Goal: Transaction & Acquisition: Download file/media

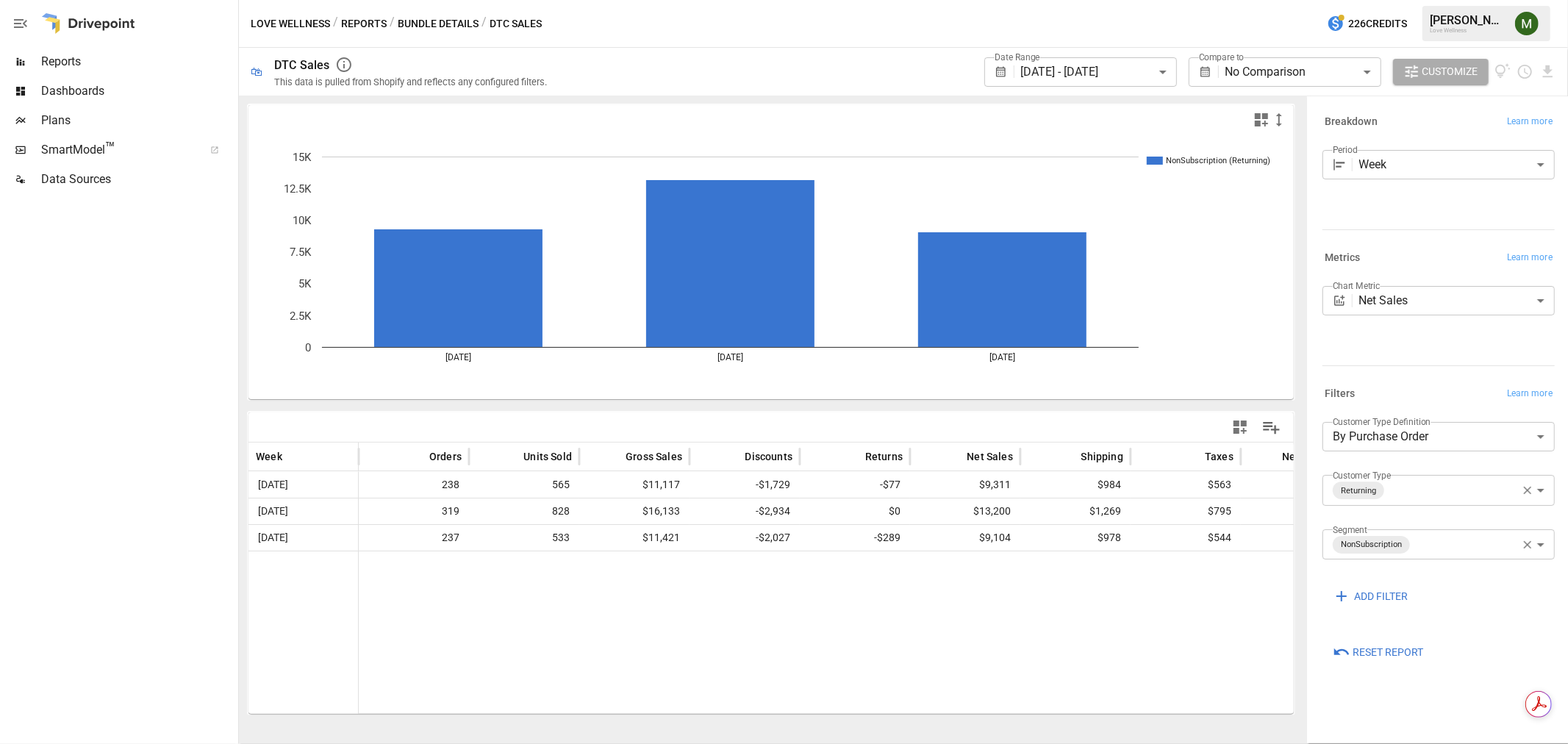
click at [568, 380] on icon "NonSubscription (Returning) [DATE] [DATE] [DATE] 0 2.5K 5K 7.5K 10K 12.5K 15K" at bounding box center [772, 266] width 1047 height 265
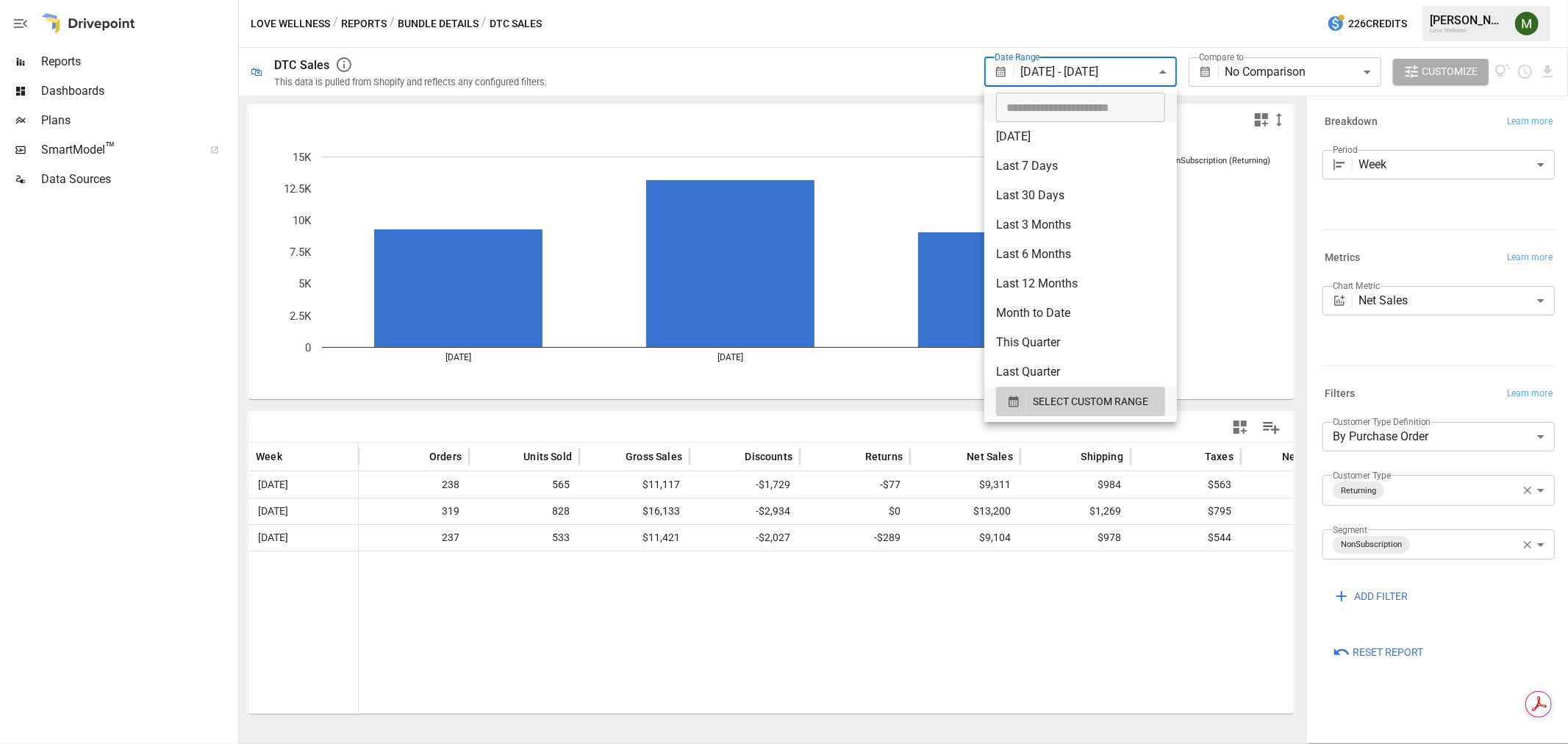
click at [1105, 0] on body "**********" at bounding box center [784, 0] width 1568 height 0
click at [1009, 406] on icon "button" at bounding box center [1013, 401] width 13 height 13
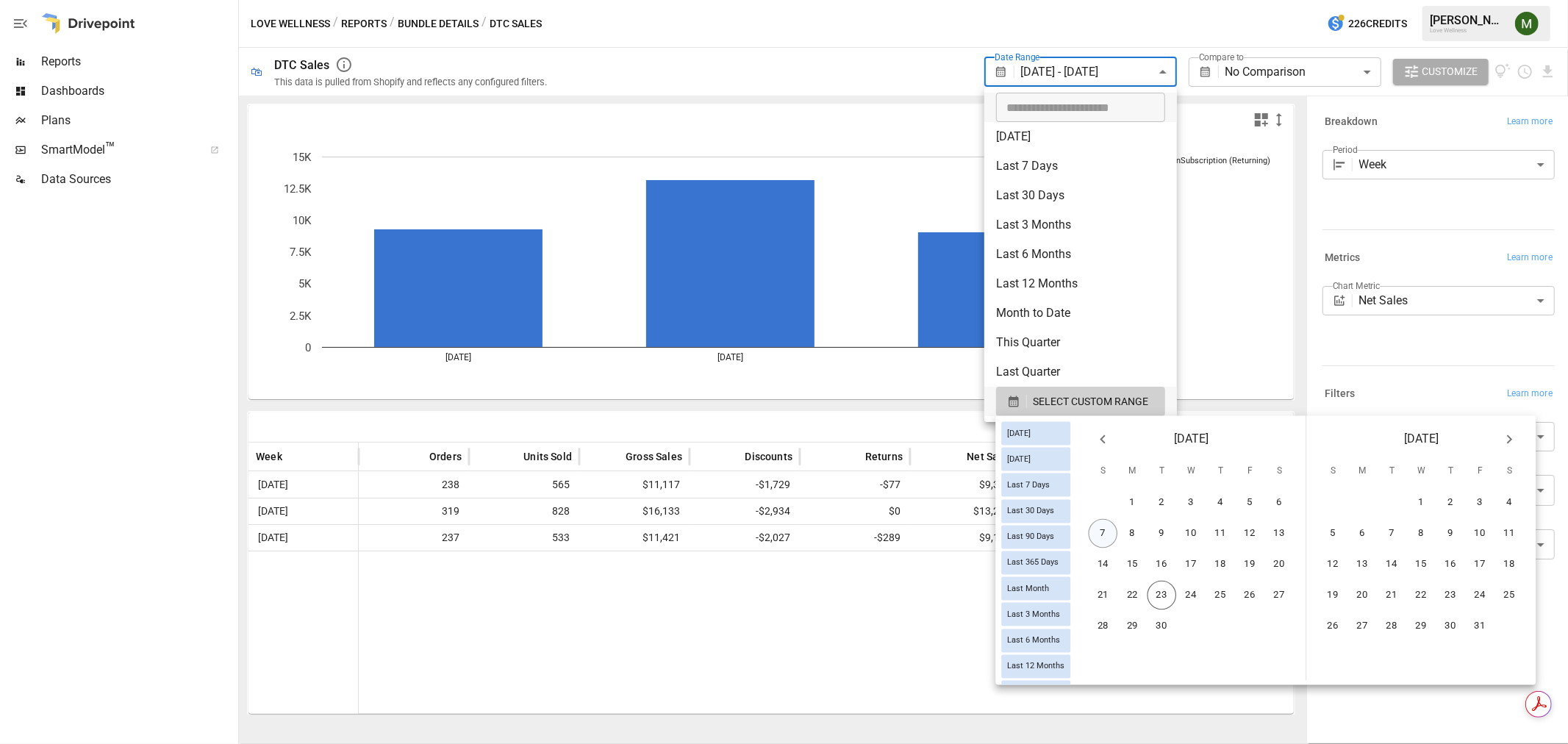
click at [1118, 531] on button "7" at bounding box center [1103, 533] width 29 height 29
click at [1283, 559] on button "20" at bounding box center [1280, 564] width 29 height 29
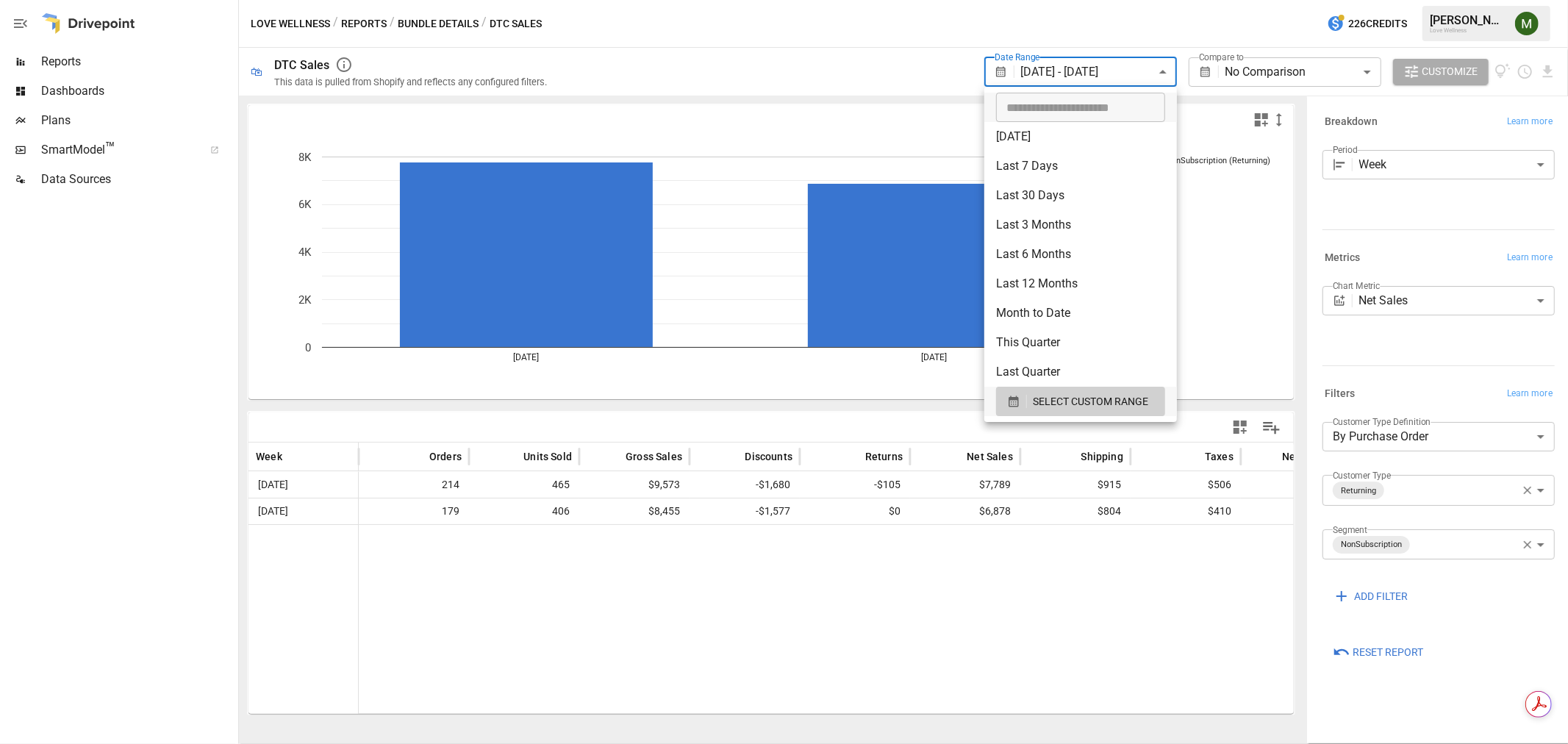
click at [1231, 603] on div at bounding box center [784, 372] width 1568 height 744
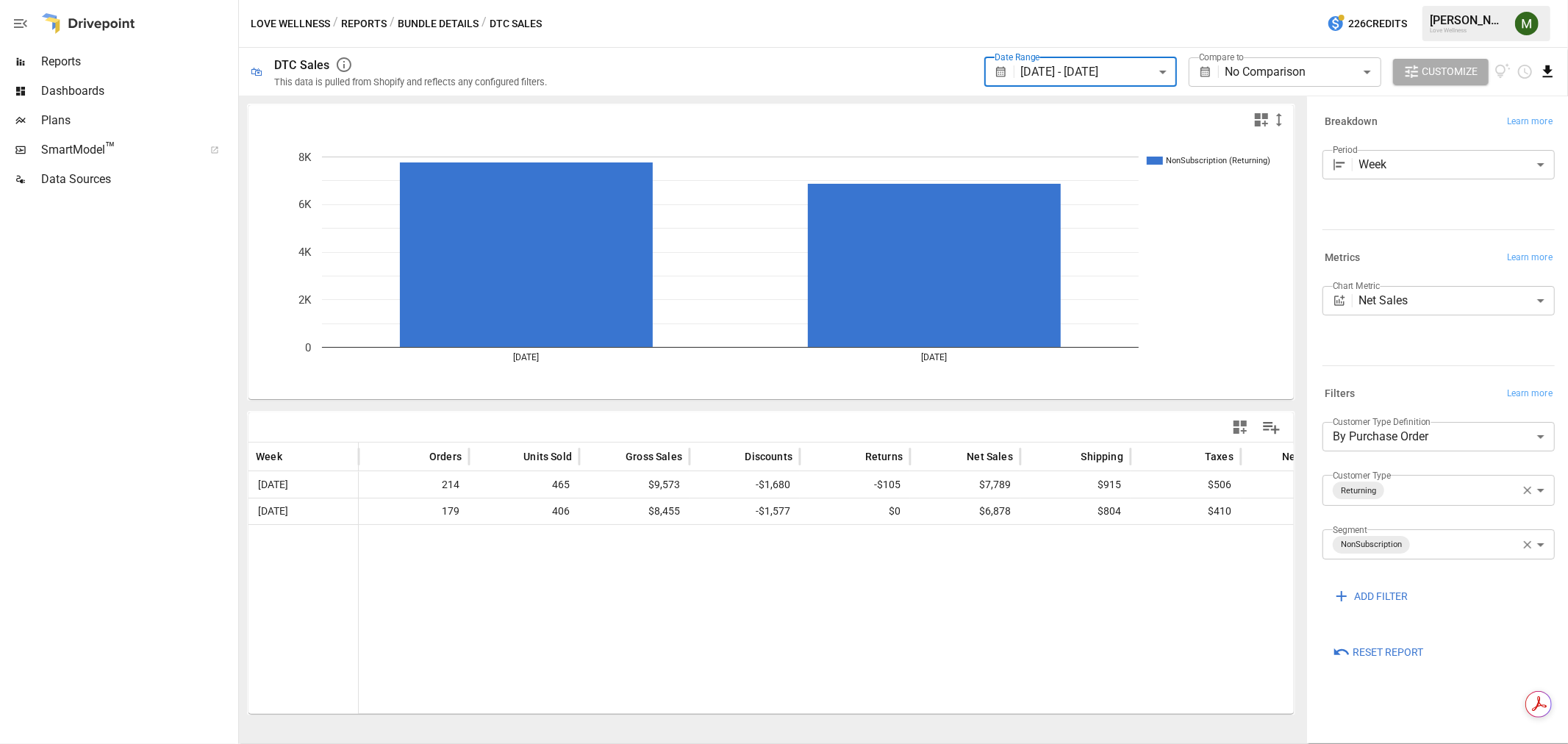
click at [1547, 75] on icon "Download report" at bounding box center [1548, 71] width 17 height 17
click at [1483, 134] on li "Download as CSV" at bounding box center [1499, 130] width 117 height 29
